Goal: Task Accomplishment & Management: Complete application form

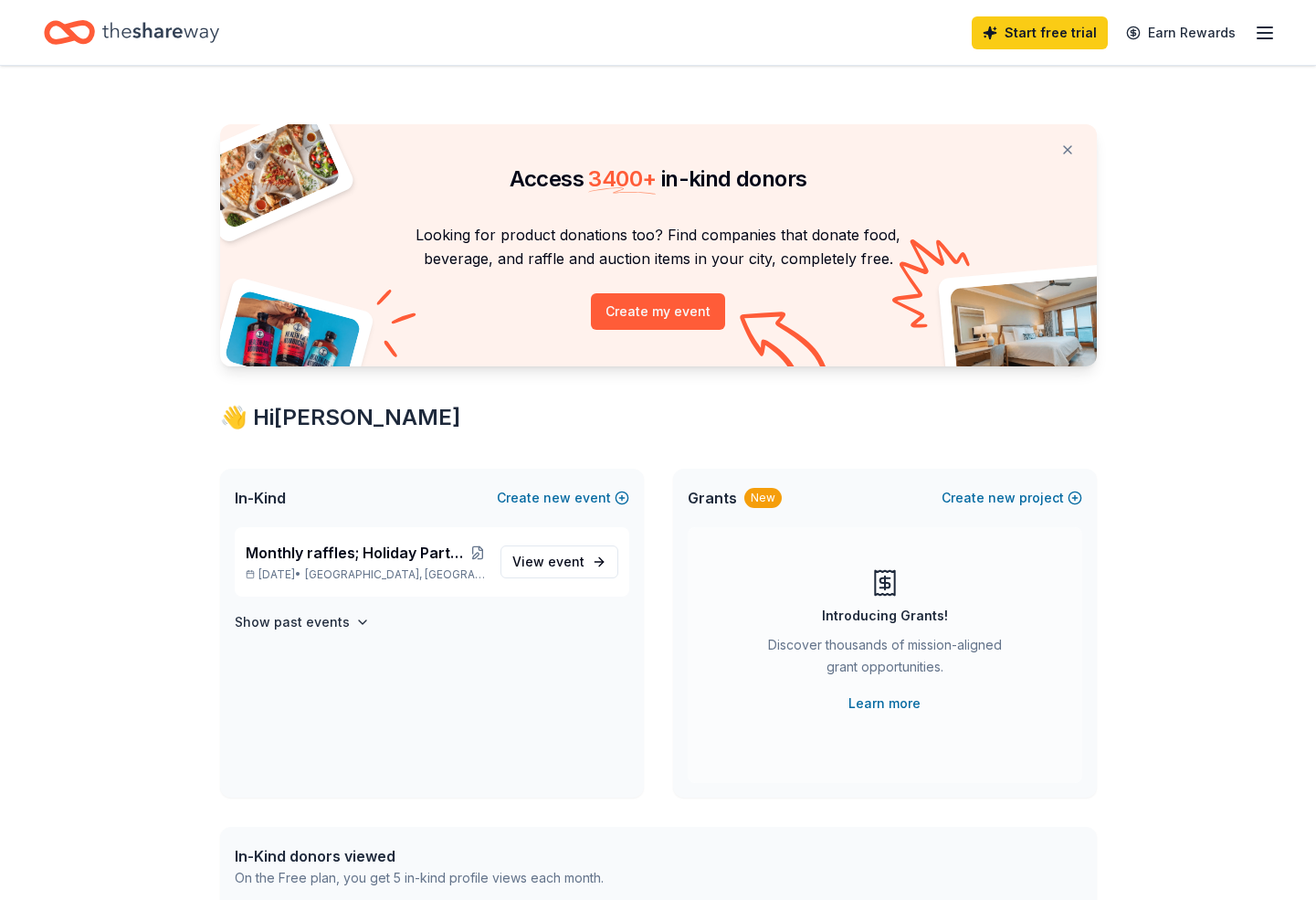
scroll to position [172, 0]
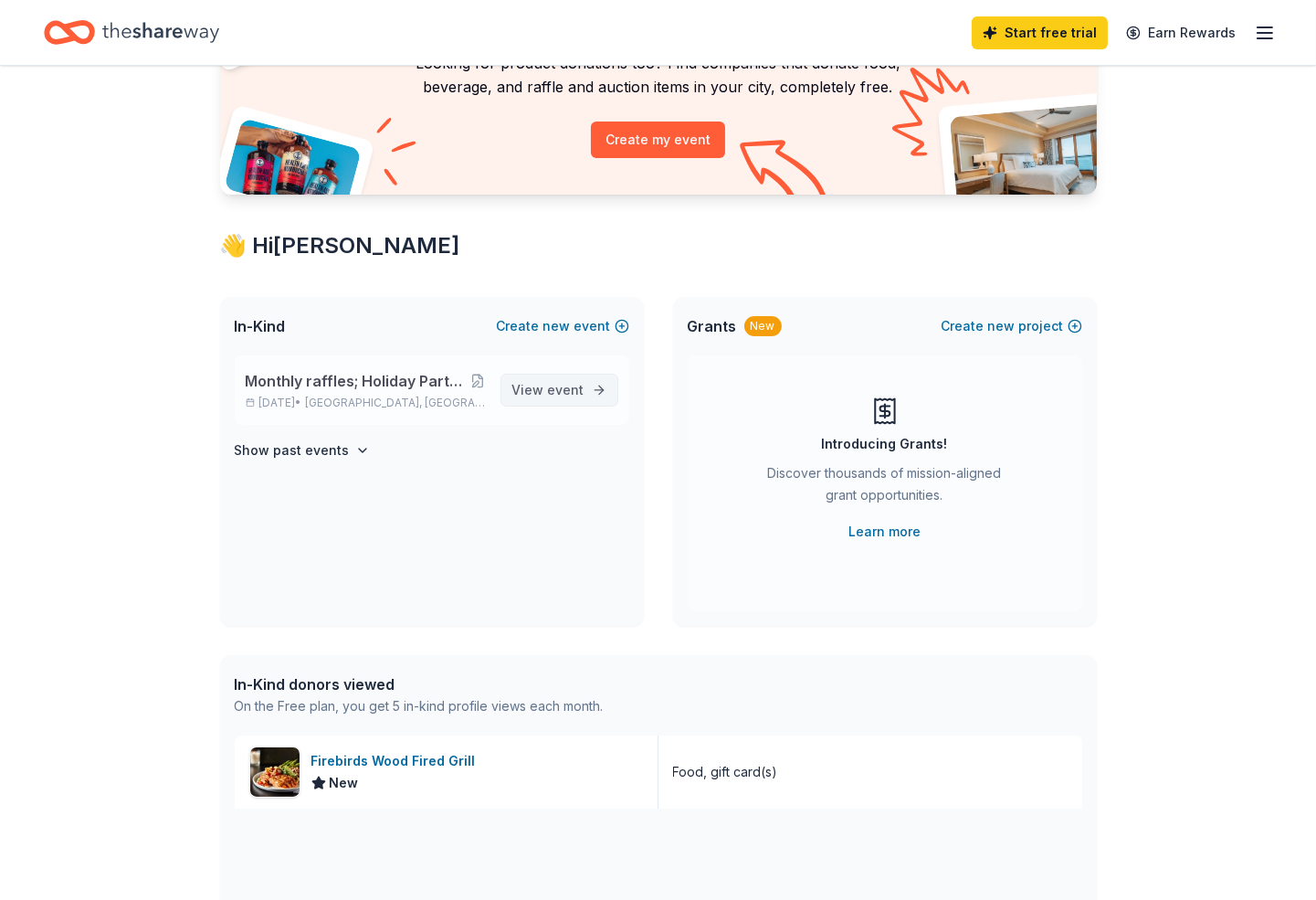
click at [512, 401] on span "View event" at bounding box center [548, 390] width 73 height 22
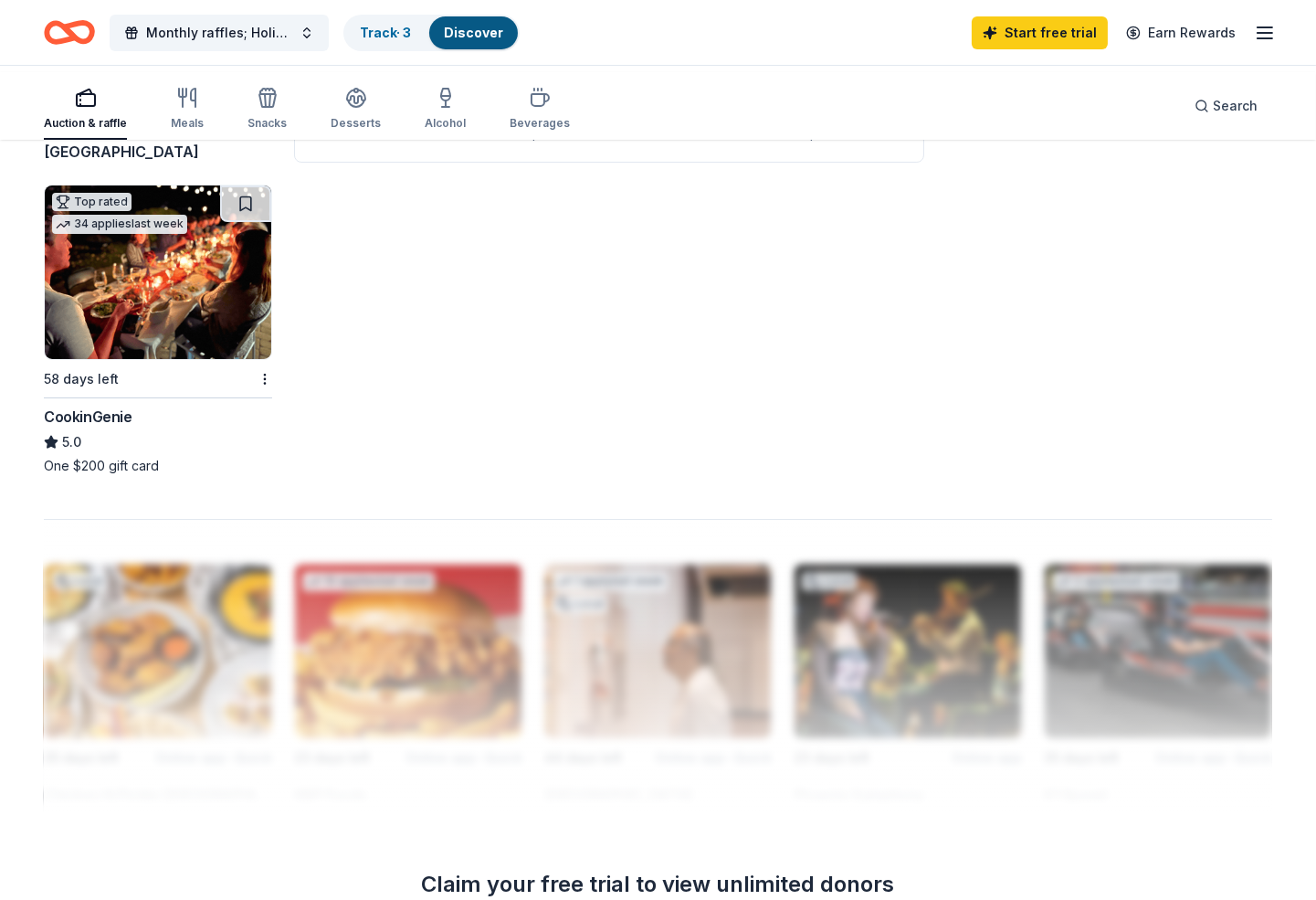
scroll to position [32, 0]
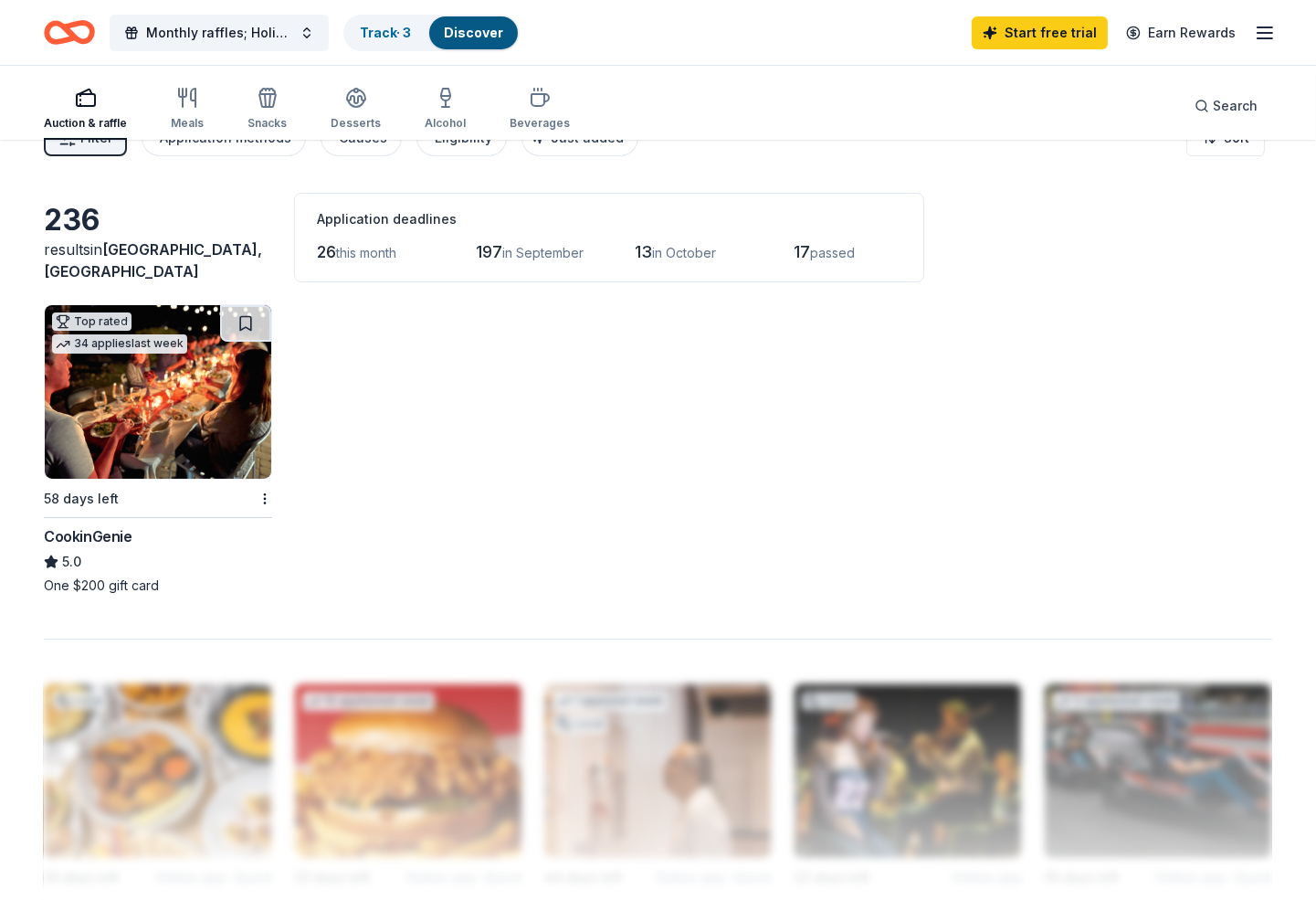
click at [96, 91] on icon "button" at bounding box center [85, 97] width 22 height 22
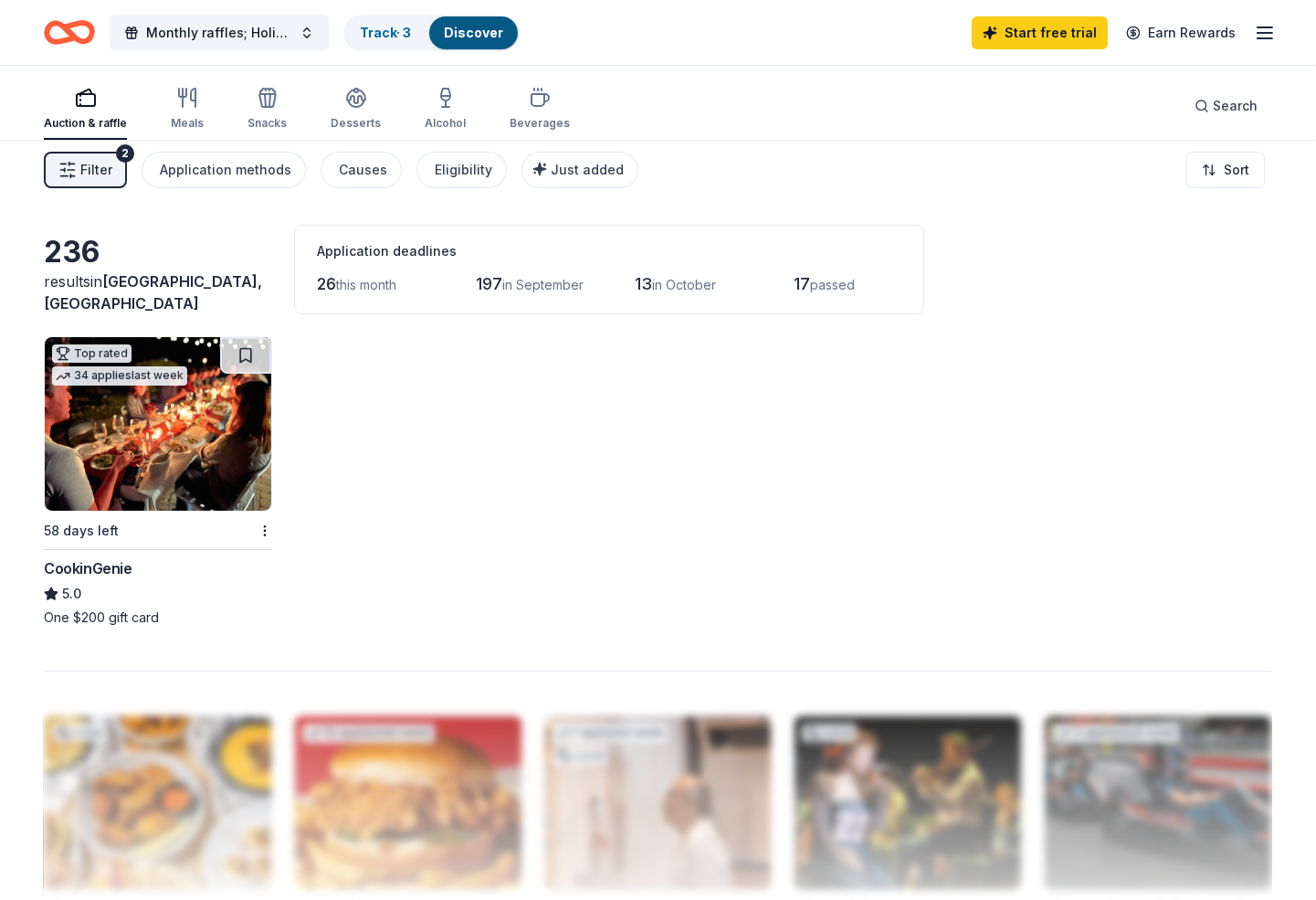
click at [127, 102] on div "button" at bounding box center [85, 97] width 83 height 22
click at [198, 109] on icon "button" at bounding box center [187, 97] width 22 height 22
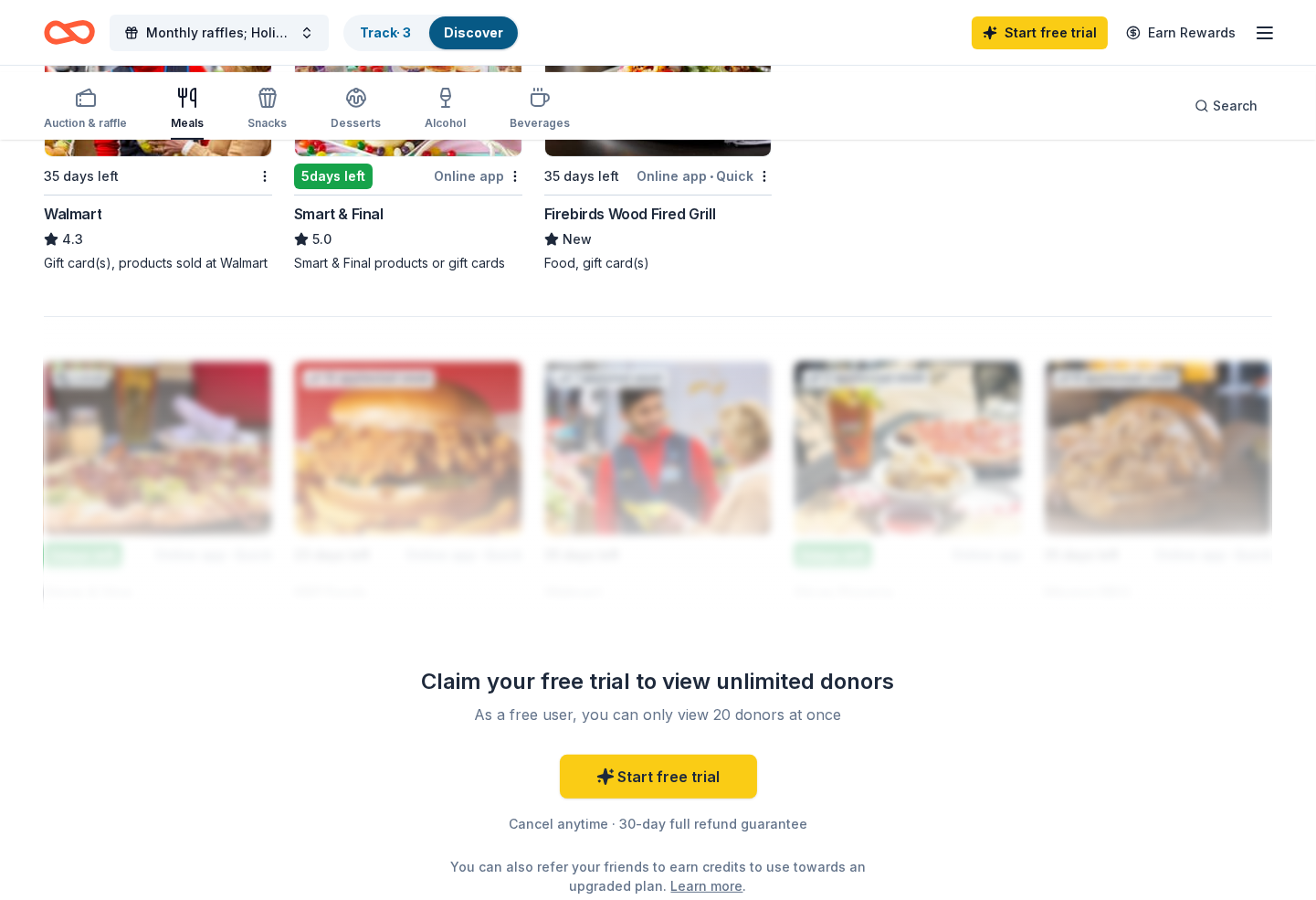
scroll to position [1061, 0]
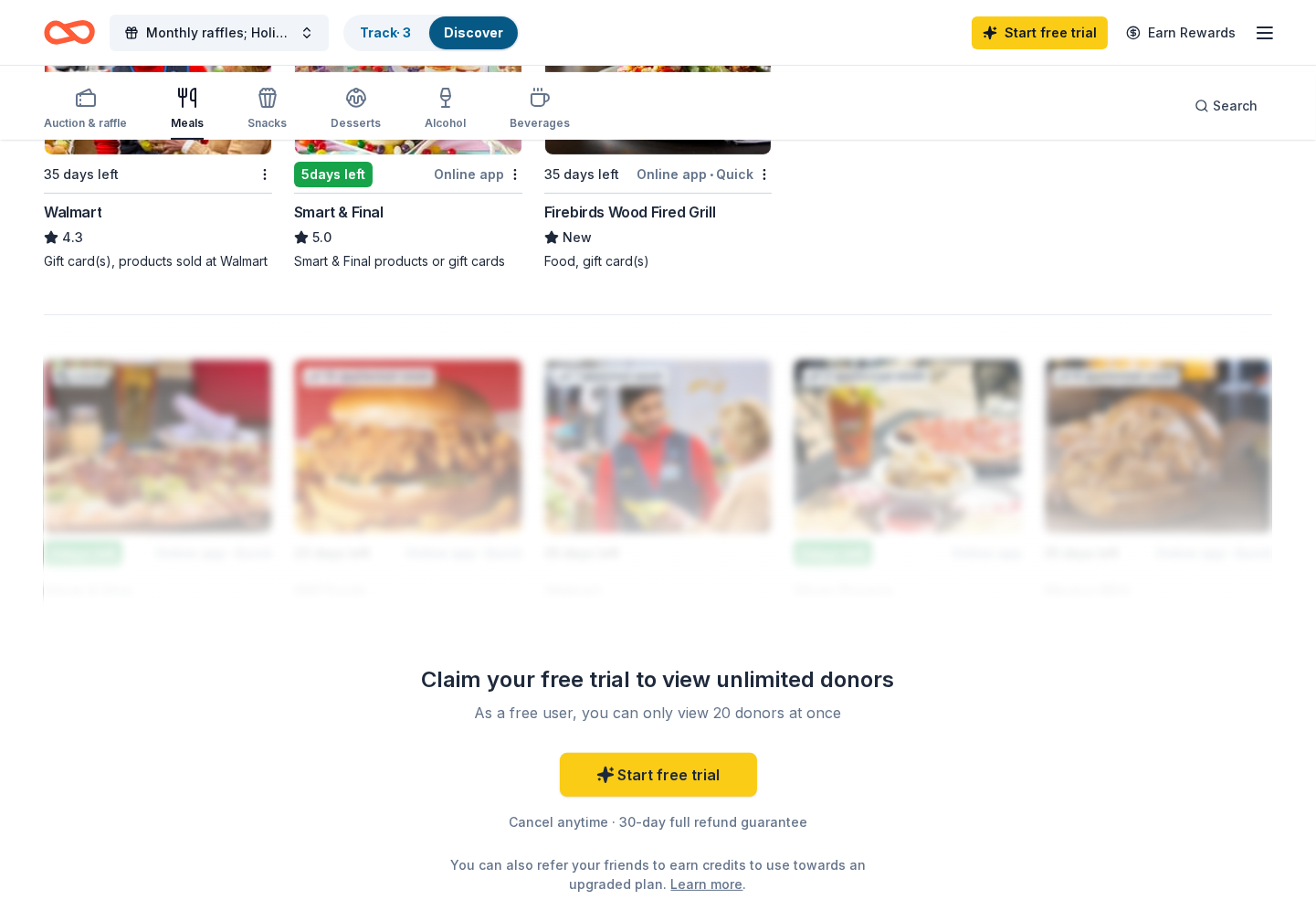
click at [641, 155] on img at bounding box center [658, 68] width 226 height 174
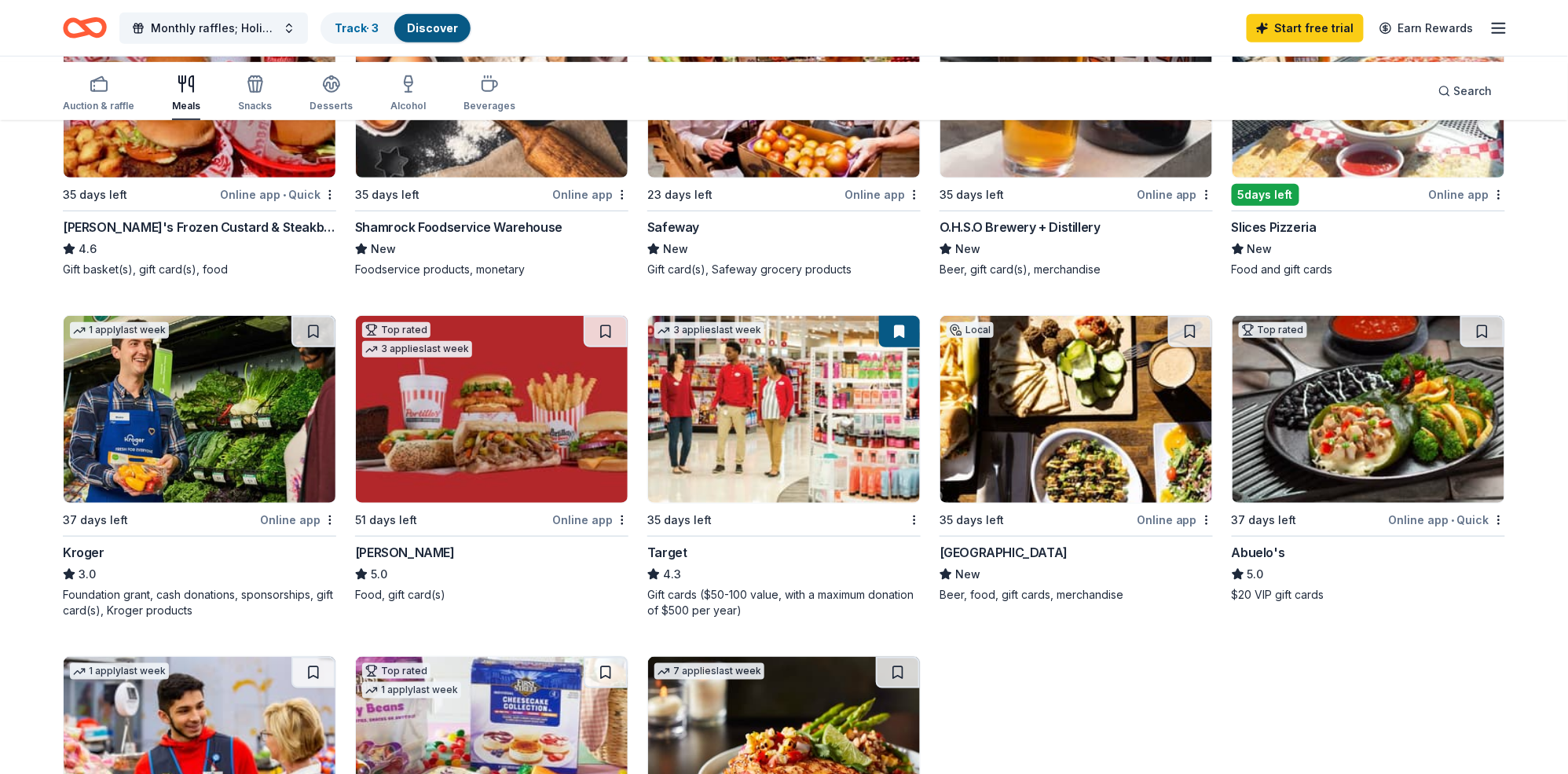
scroll to position [44, 0]
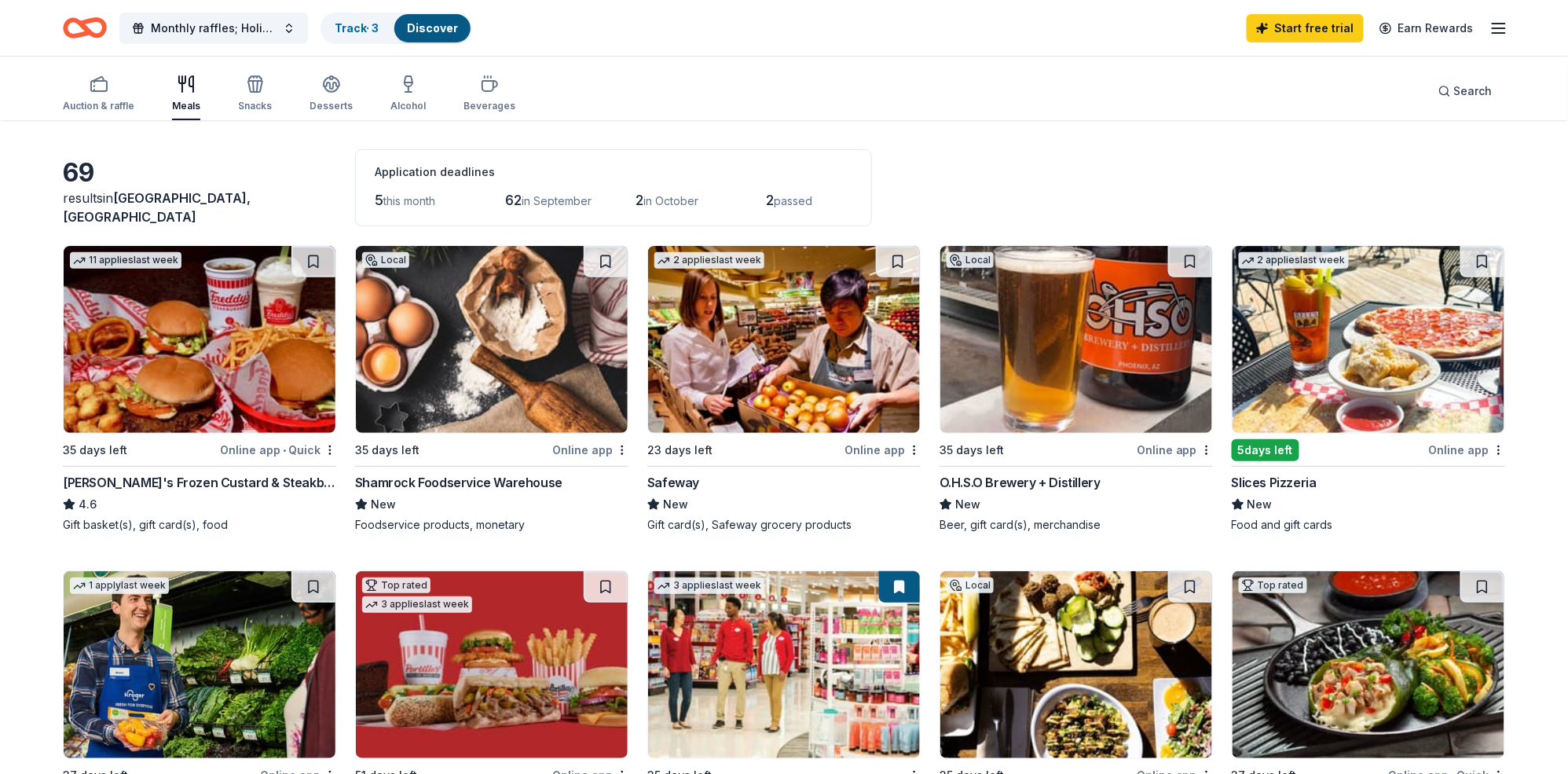
click at [751, 413] on img at bounding box center [784, 339] width 272 height 187
click at [353, 88] on div "button" at bounding box center [331, 84] width 44 height 19
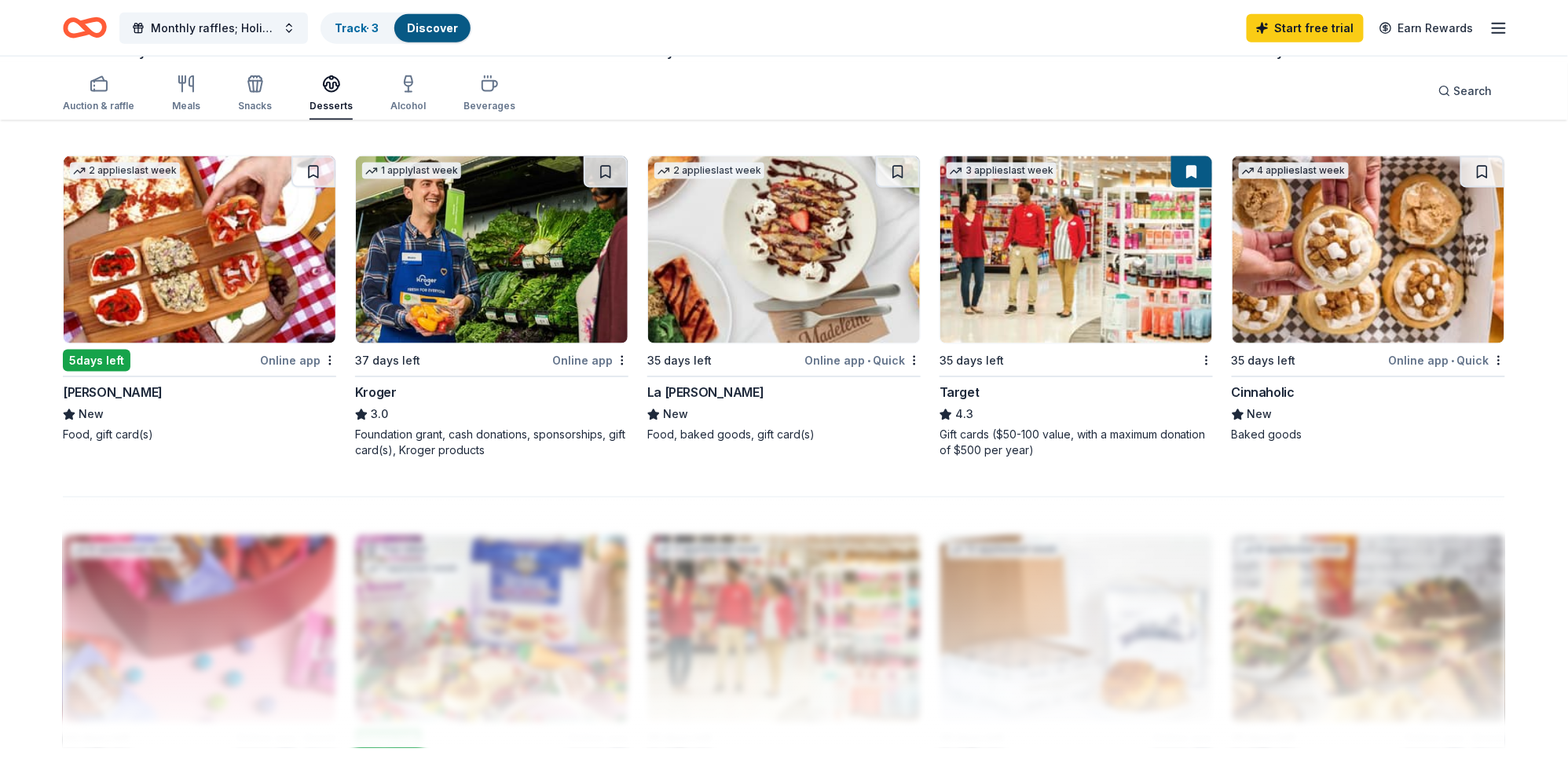
scroll to position [804, 0]
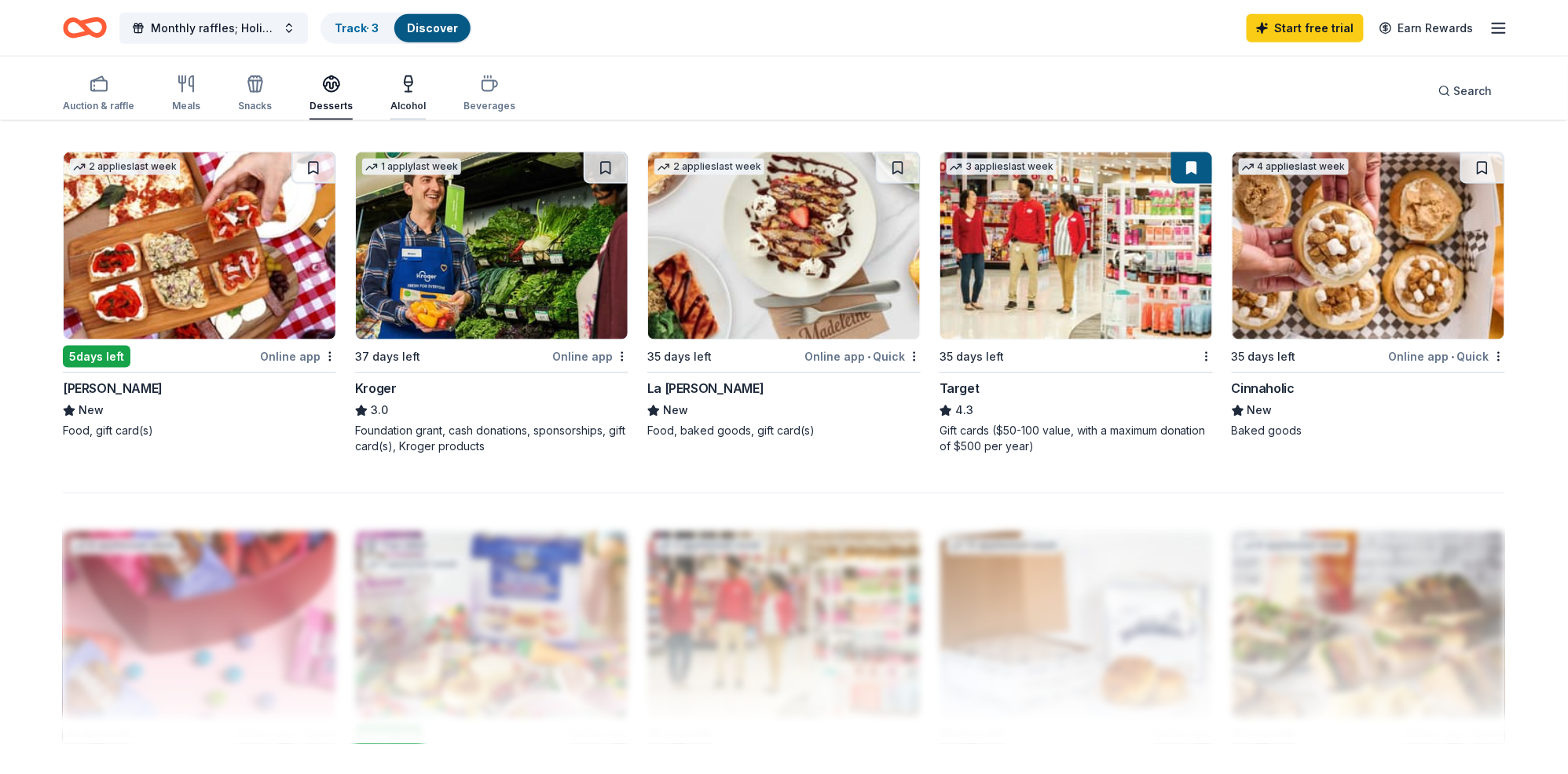
click at [426, 100] on div "Alcohol" at bounding box center [408, 94] width 35 height 38
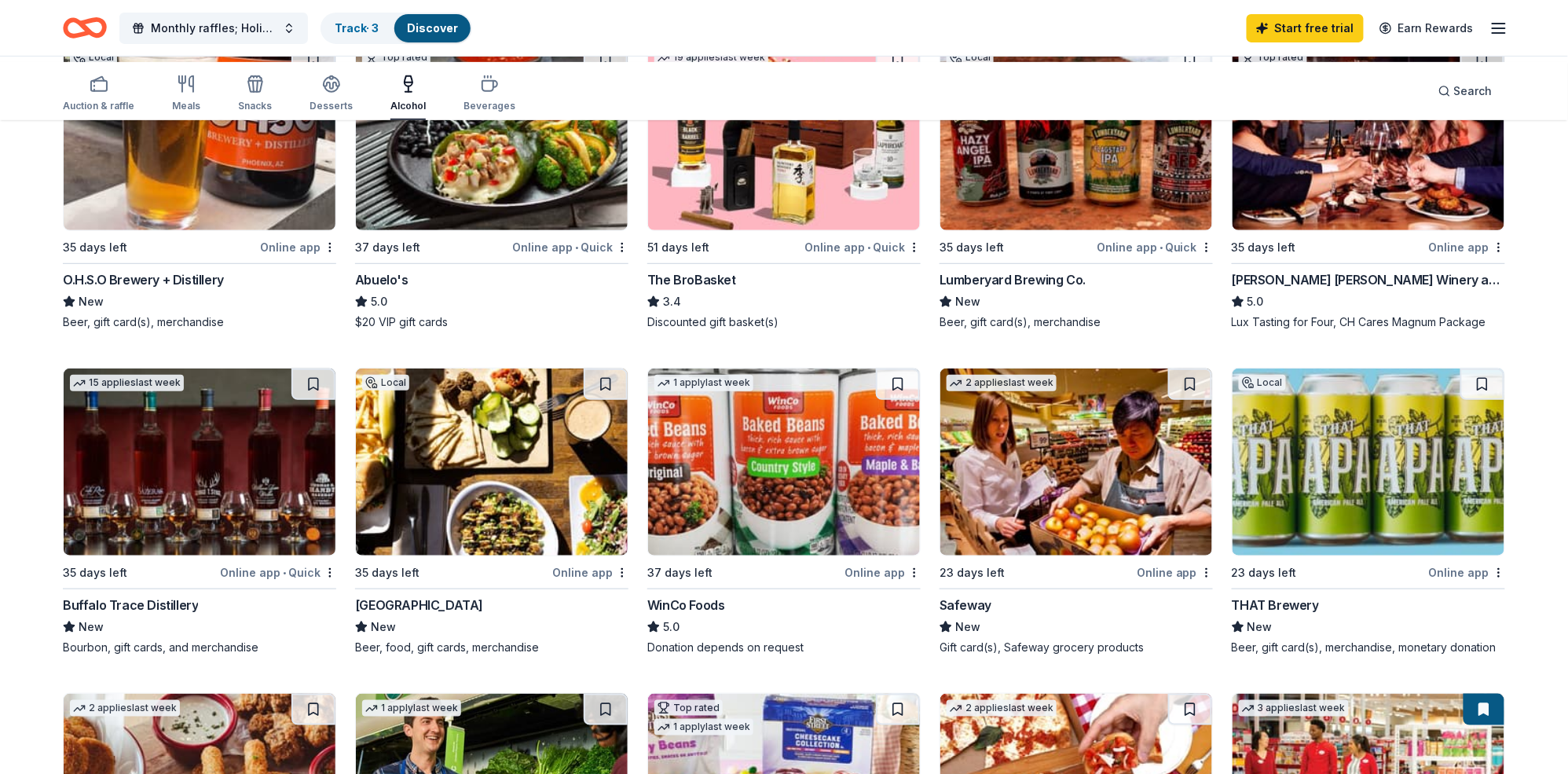
scroll to position [221, 0]
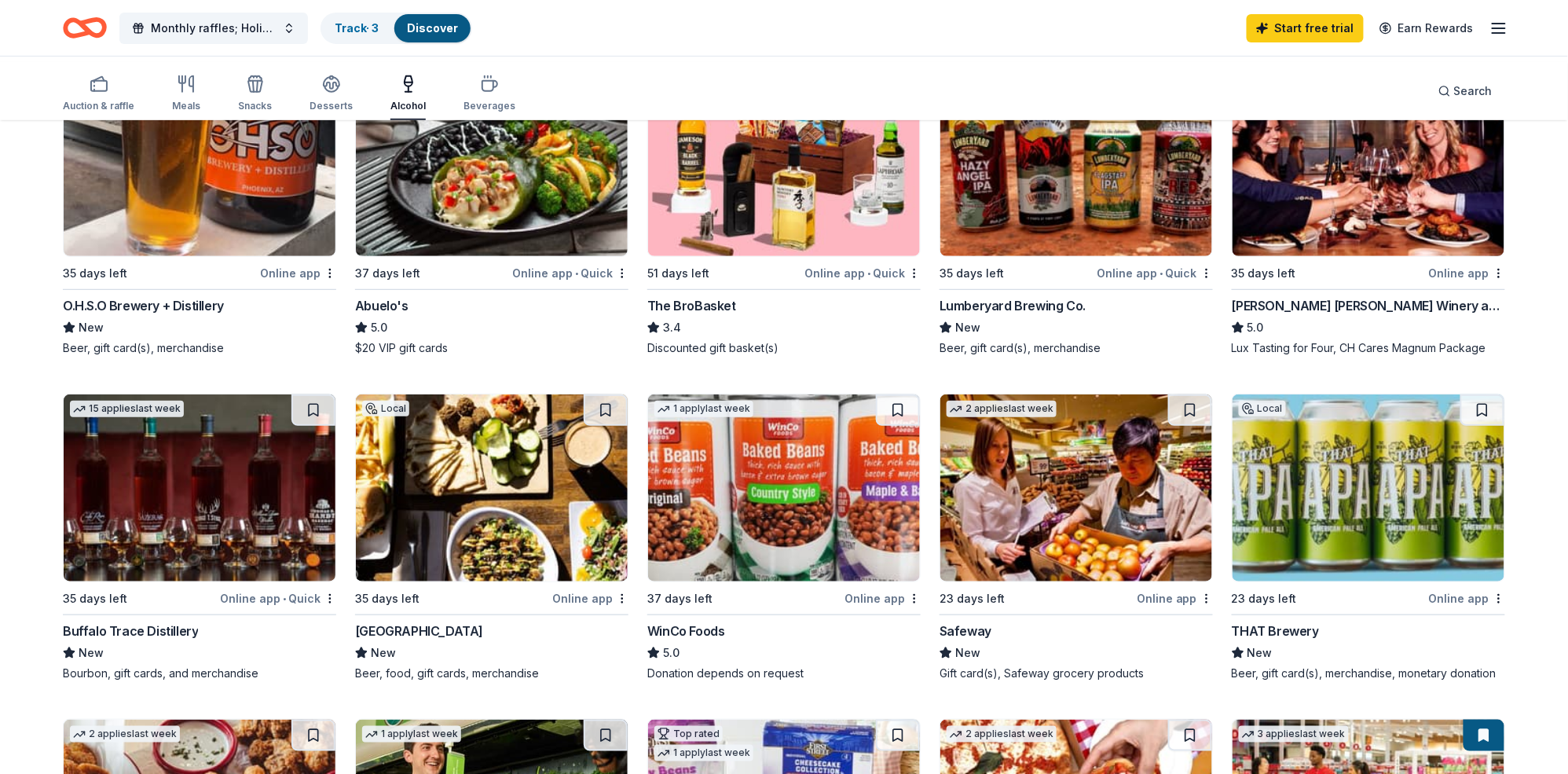
click at [1050, 256] on img at bounding box center [1076, 163] width 272 height 187
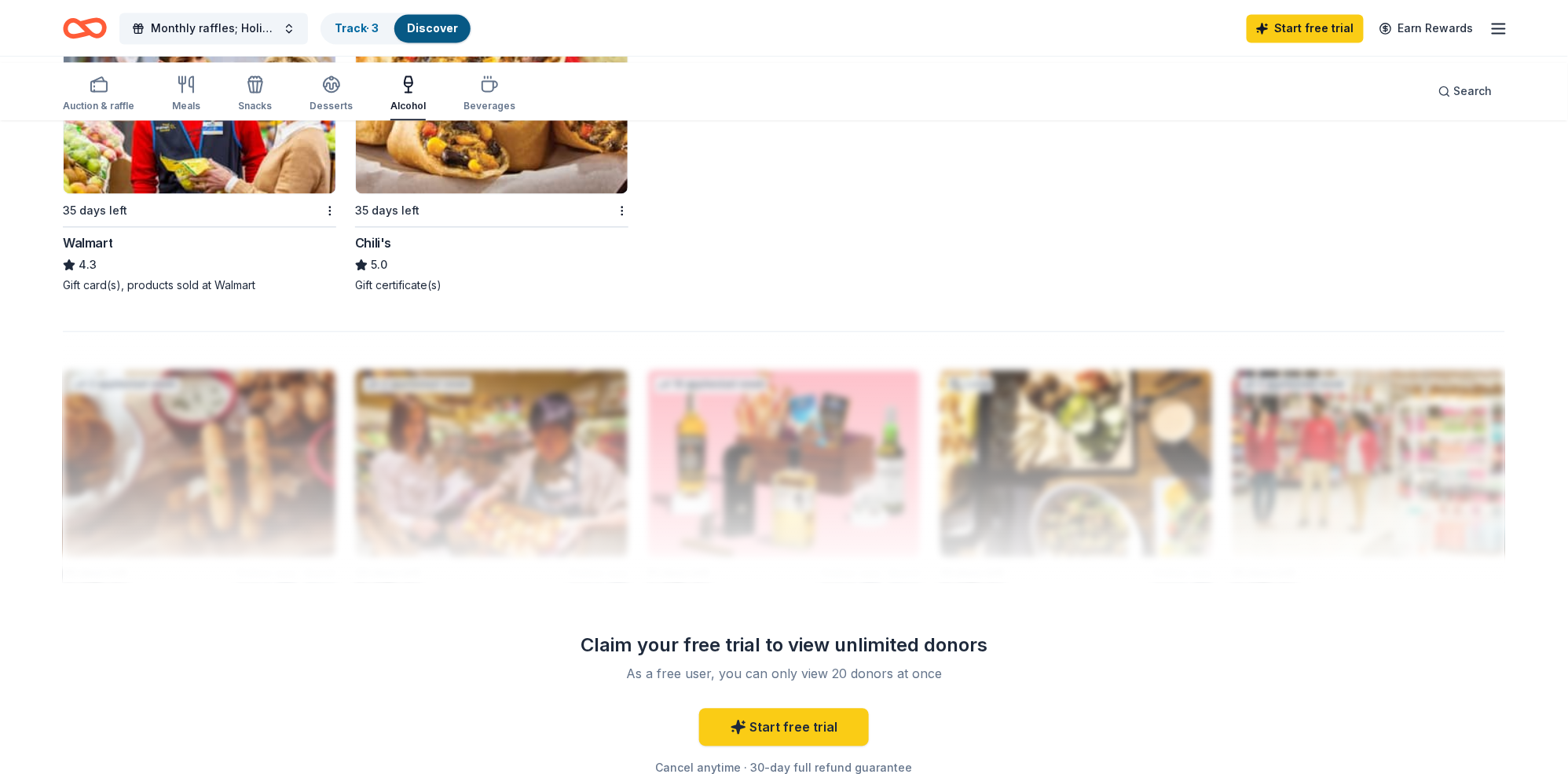
scroll to position [1308, 0]
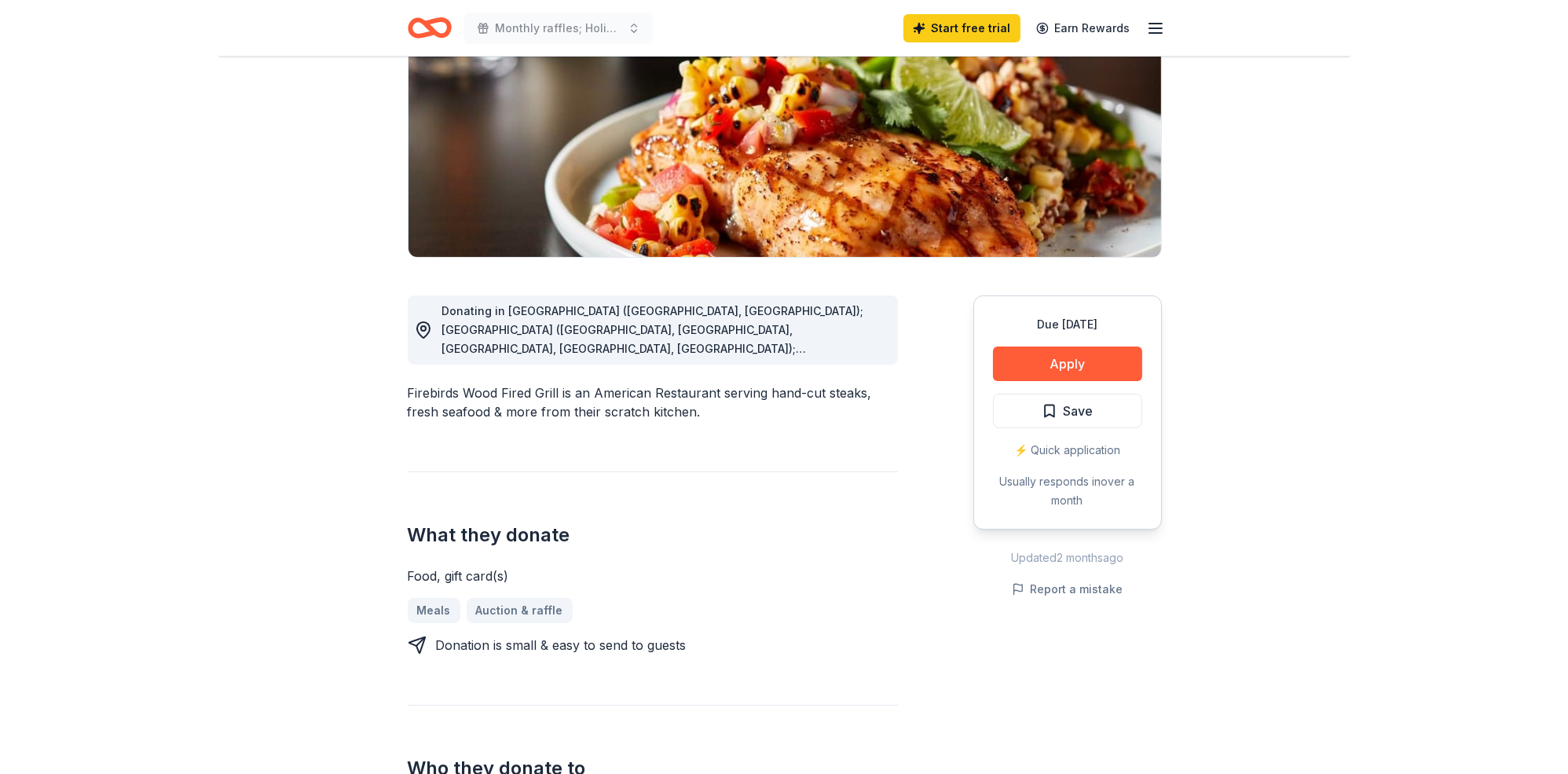
scroll to position [279, 0]
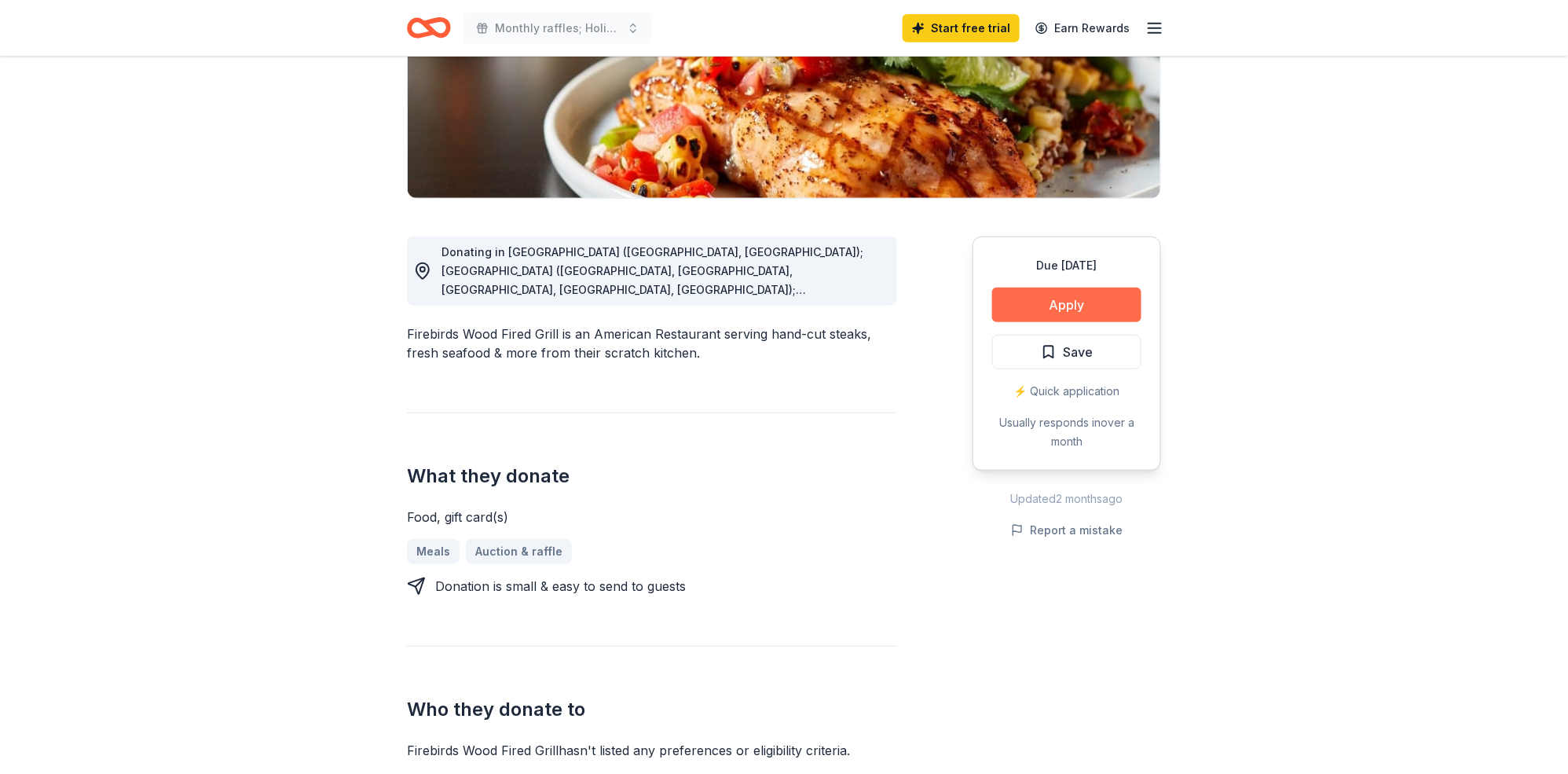
click at [1047, 322] on button "Apply" at bounding box center [1067, 305] width 150 height 35
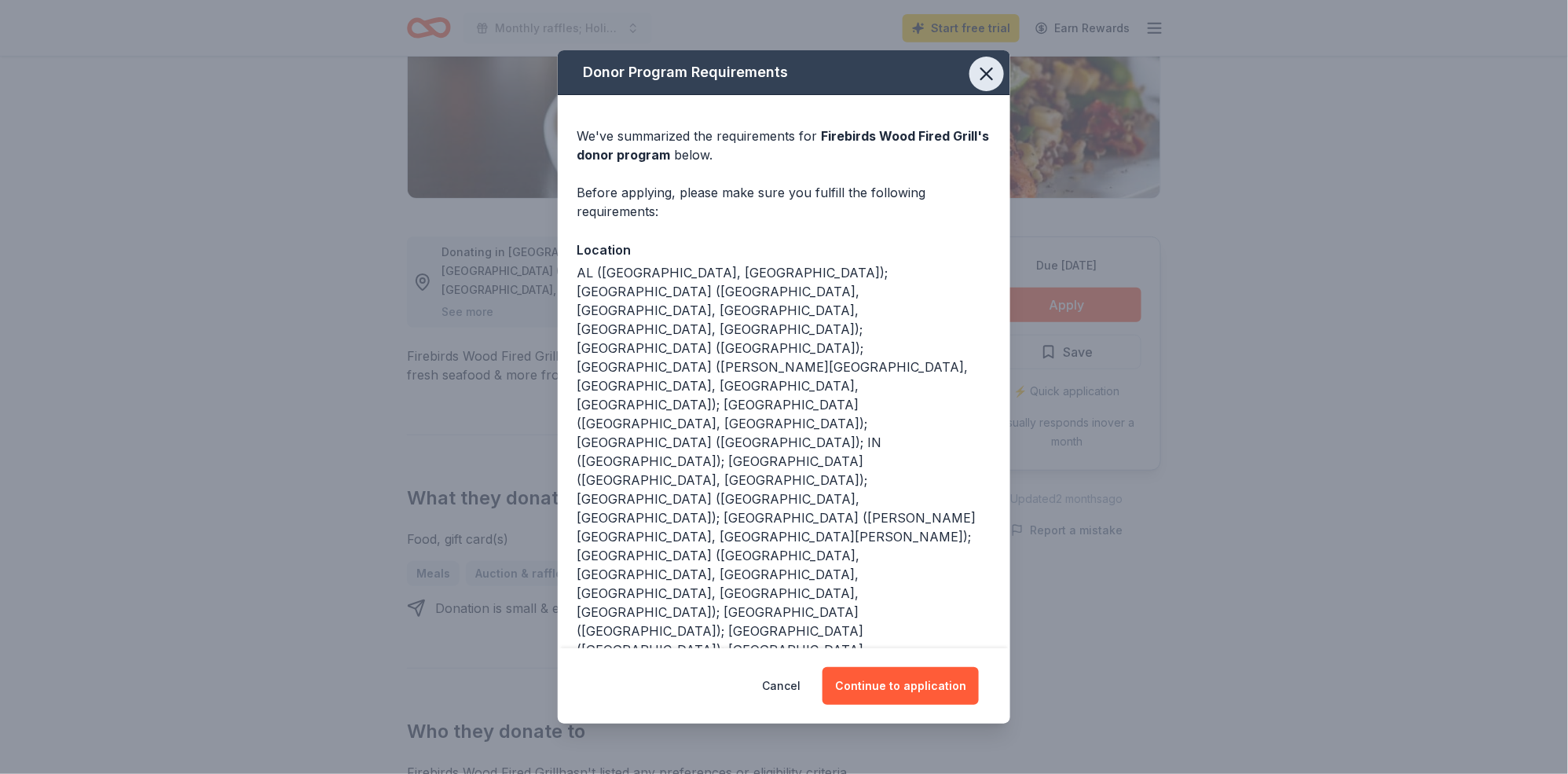
click at [992, 80] on icon "button" at bounding box center [986, 73] width 11 height 11
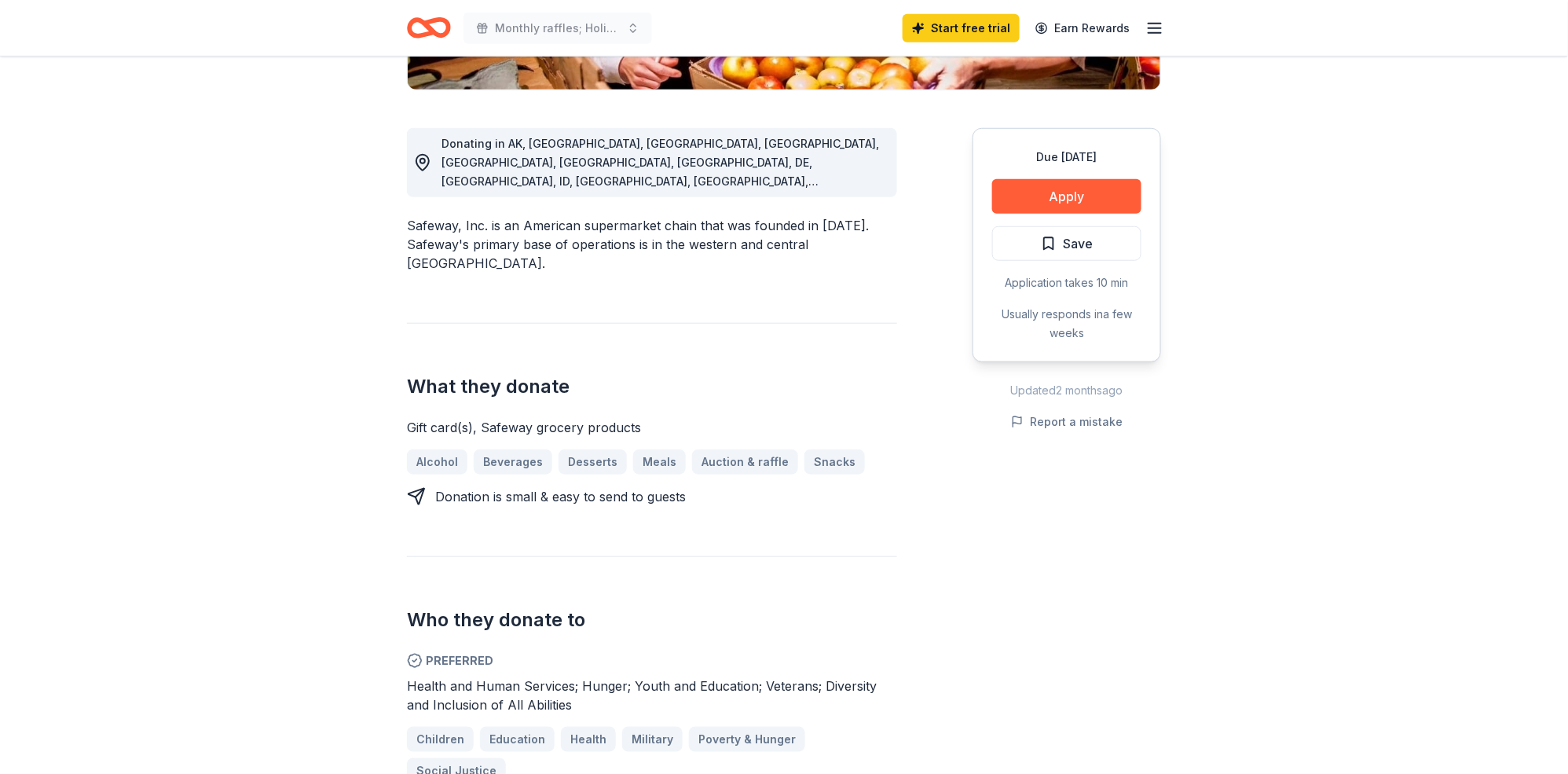
scroll to position [417, 0]
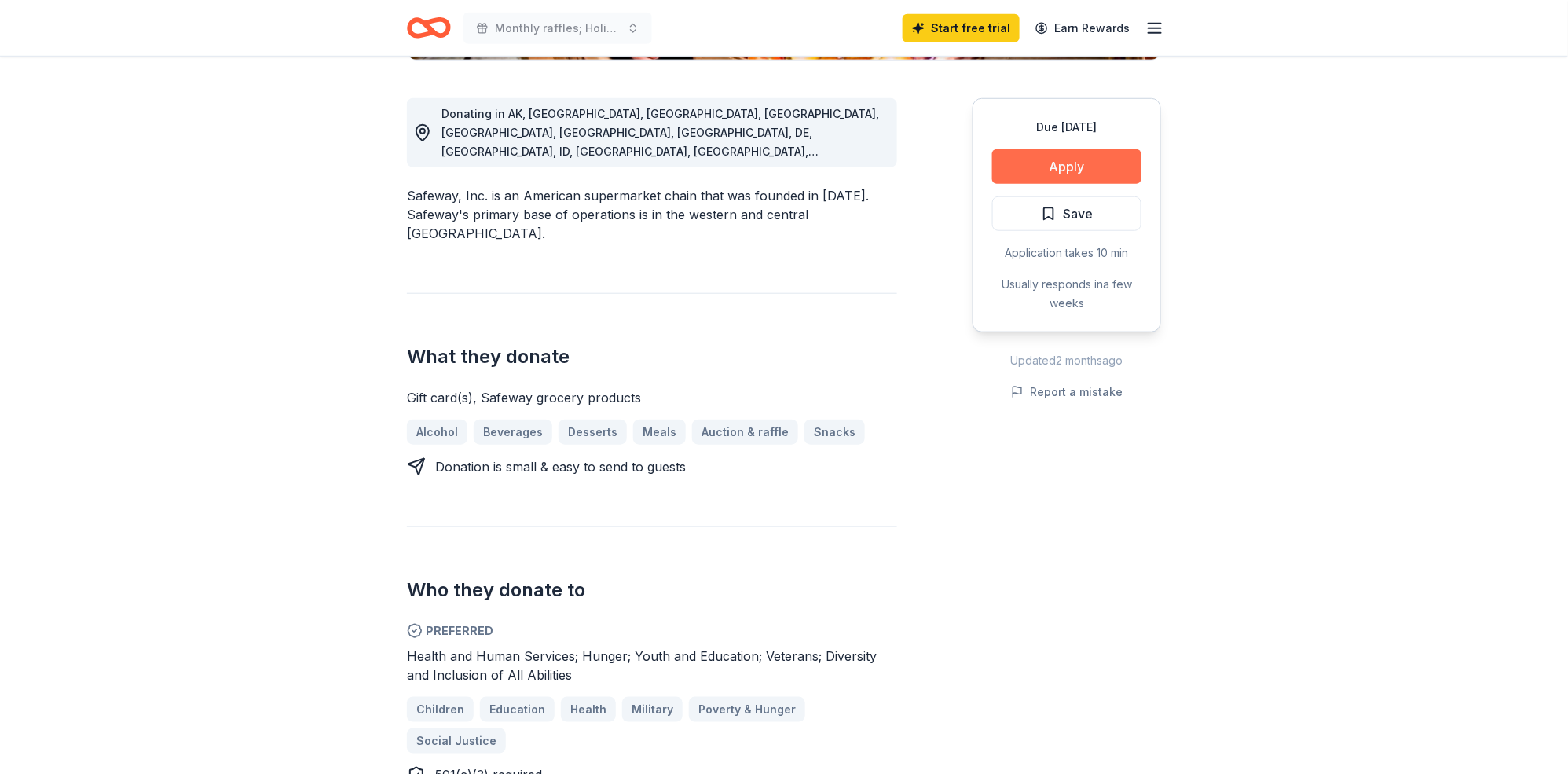
click at [1008, 184] on button "Apply" at bounding box center [1067, 167] width 150 height 35
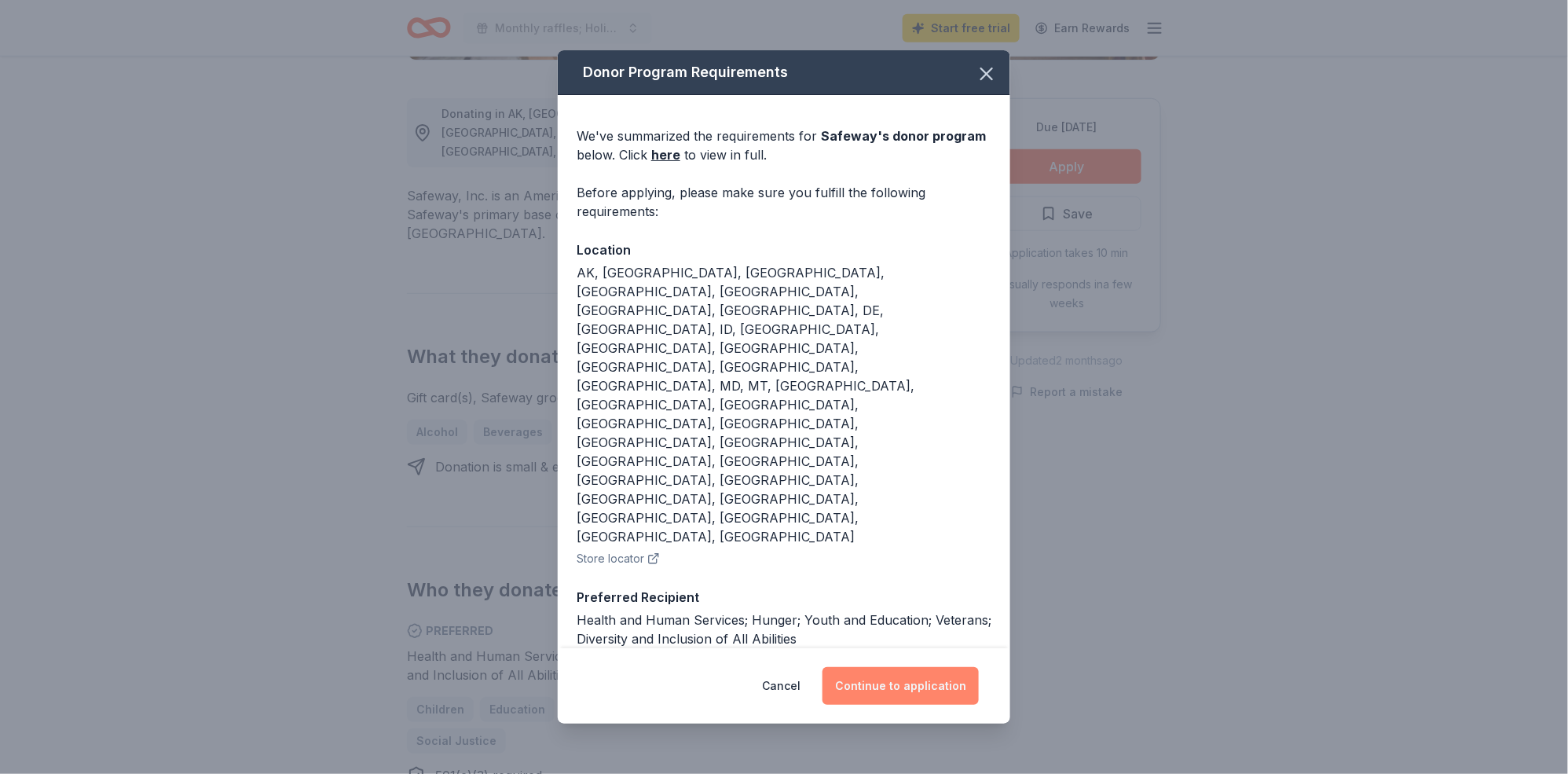
click at [971, 667] on button "Continue to application" at bounding box center [901, 686] width 156 height 38
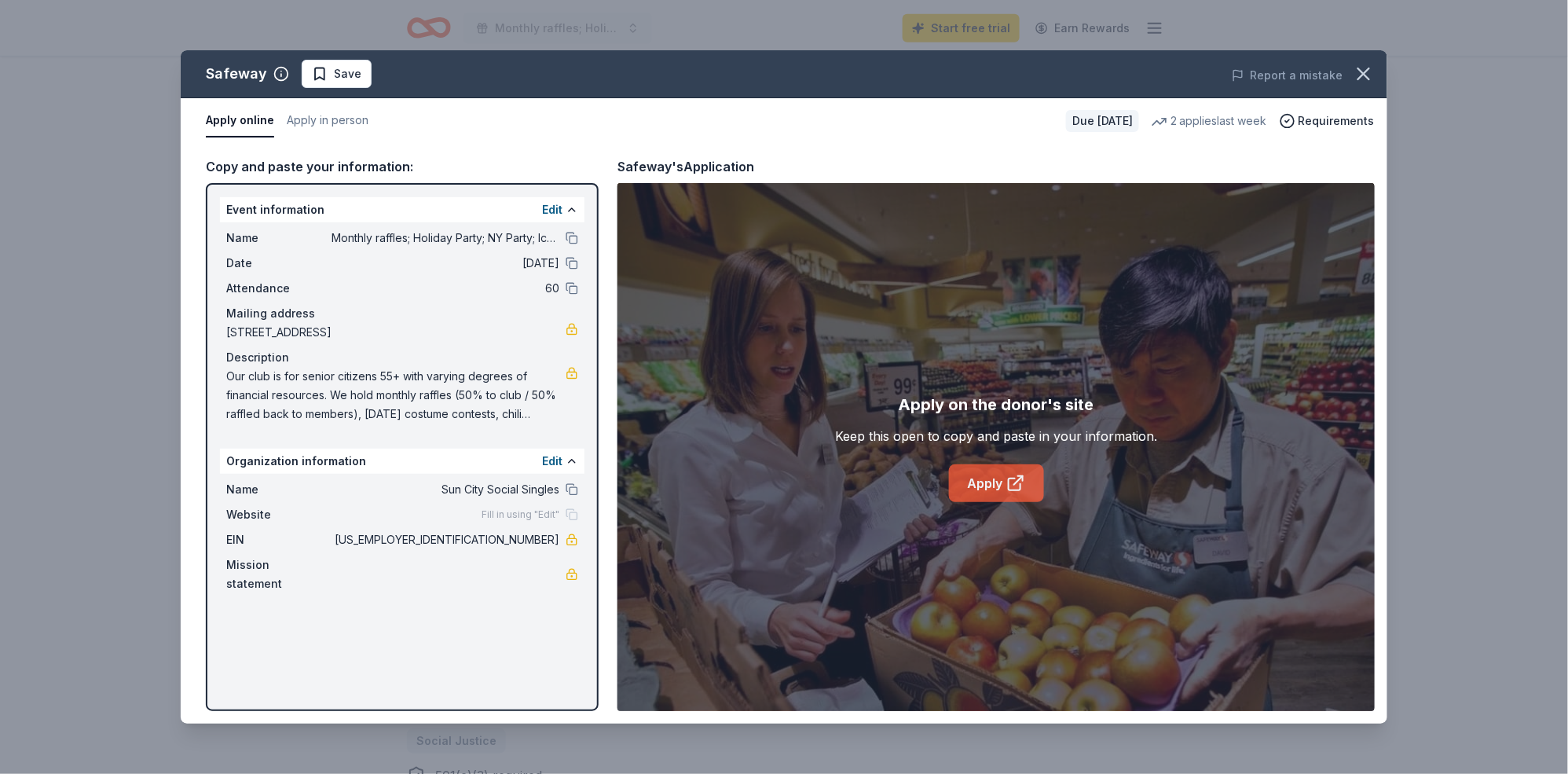
click at [994, 500] on link "Apply" at bounding box center [997, 483] width 95 height 38
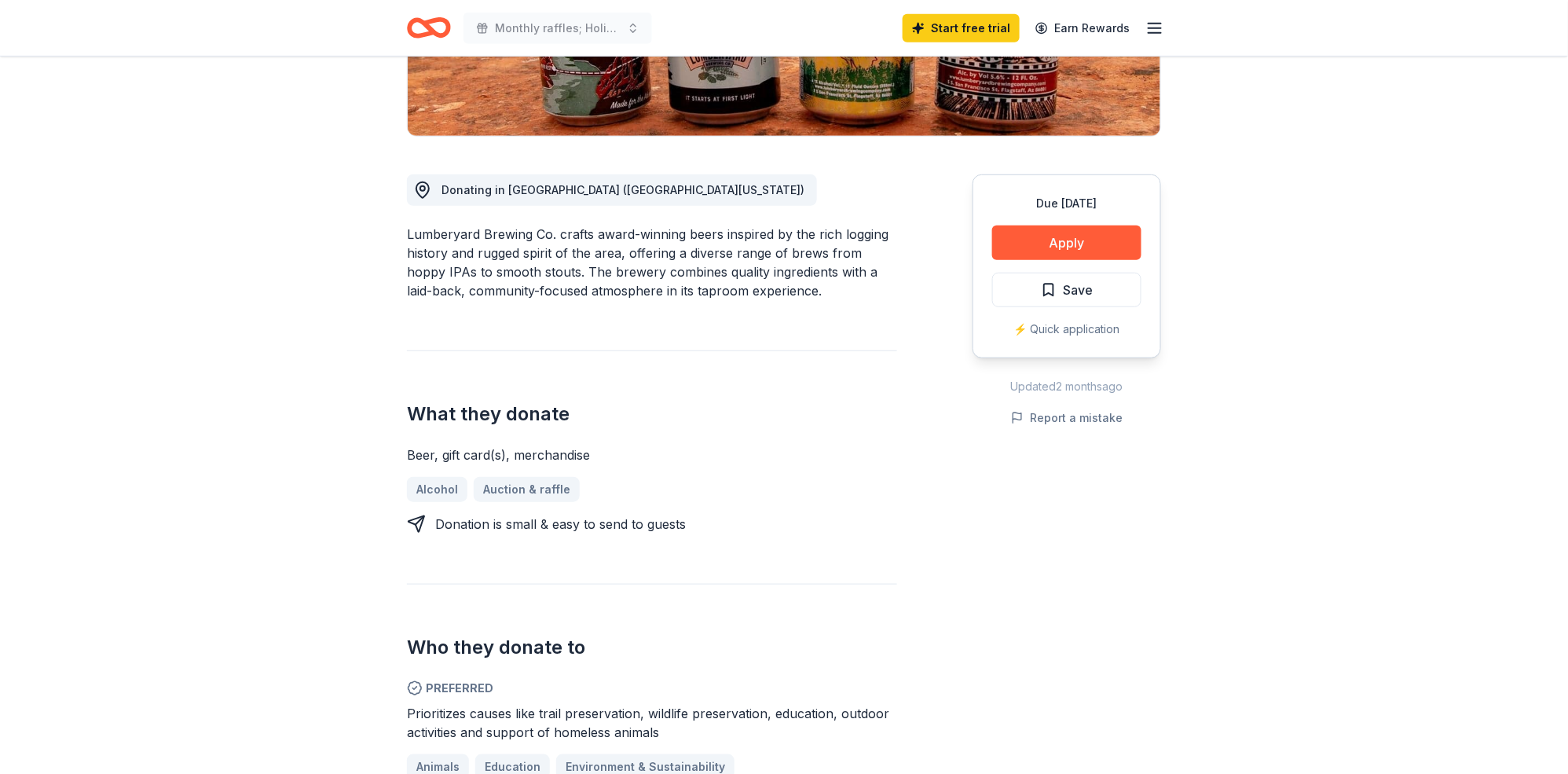
scroll to position [336, 0]
